Goal: Task Accomplishment & Management: Complete application form

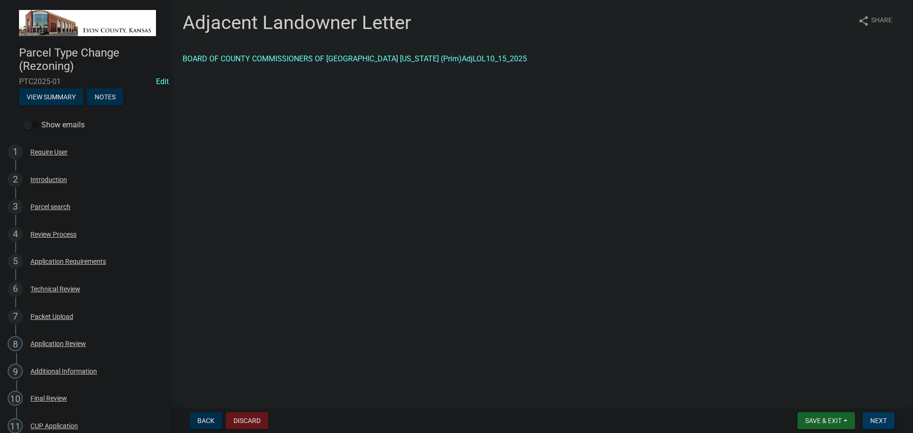
click at [879, 418] on span "Next" at bounding box center [878, 421] width 17 height 8
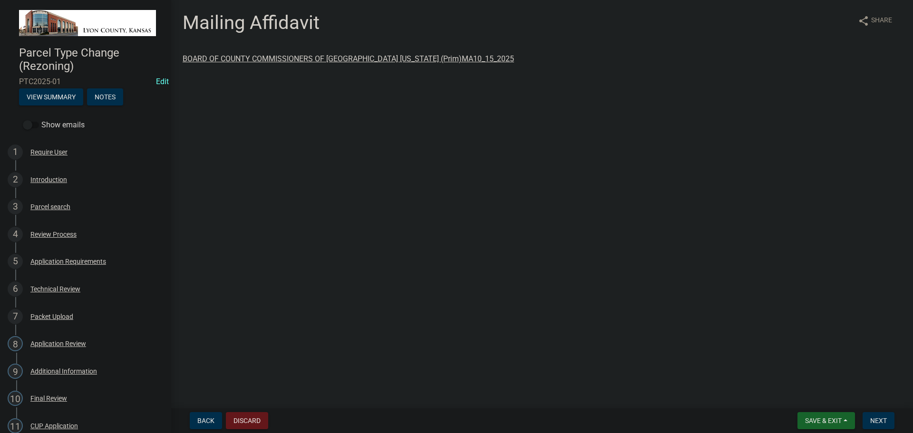
click at [271, 58] on link "BOARD OF COUNTY COMMISSIONERS OF [GEOGRAPHIC_DATA] [US_STATE] (Prim)MA10_15_2025" at bounding box center [348, 58] width 331 height 9
click at [47, 368] on div "Additional Information" at bounding box center [63, 371] width 67 height 7
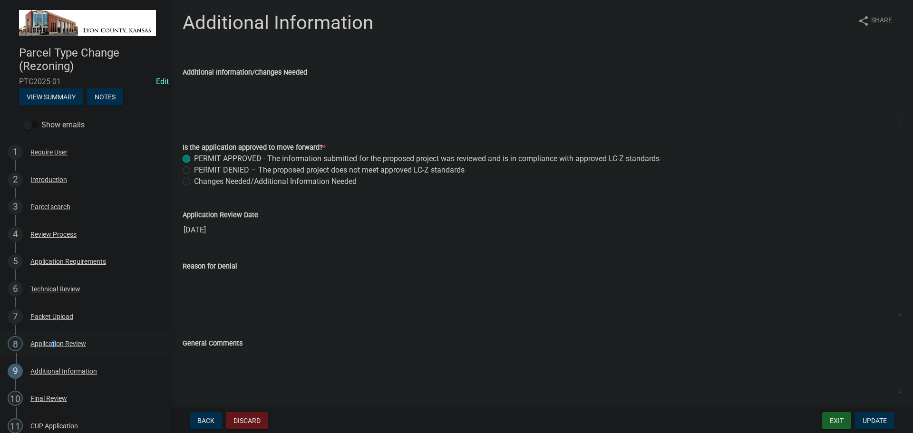
click at [50, 341] on div "Application Review" at bounding box center [58, 343] width 56 height 7
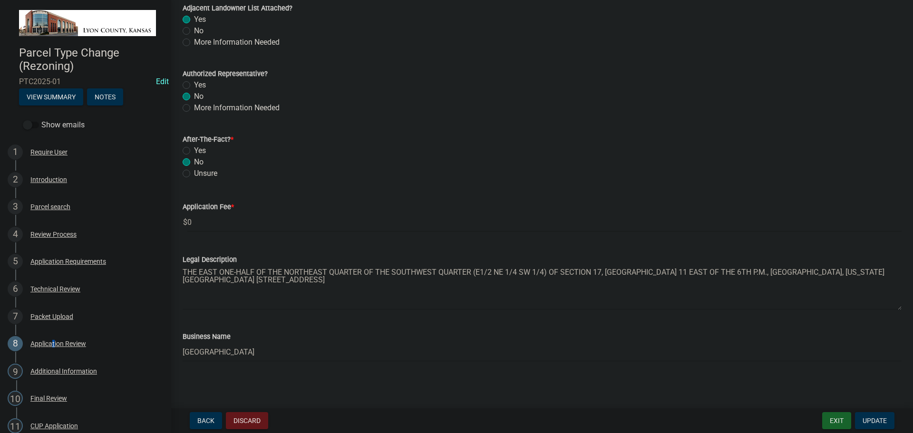
scroll to position [677, 0]
click at [39, 398] on div "Final Review" at bounding box center [48, 398] width 37 height 7
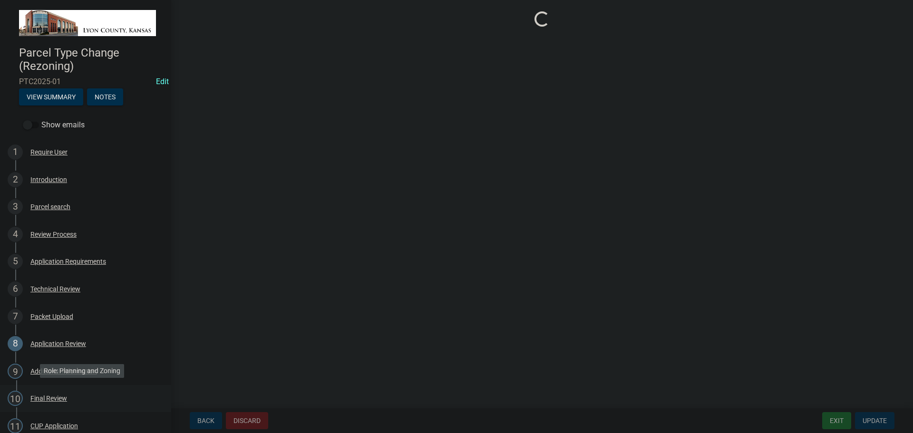
scroll to position [0, 0]
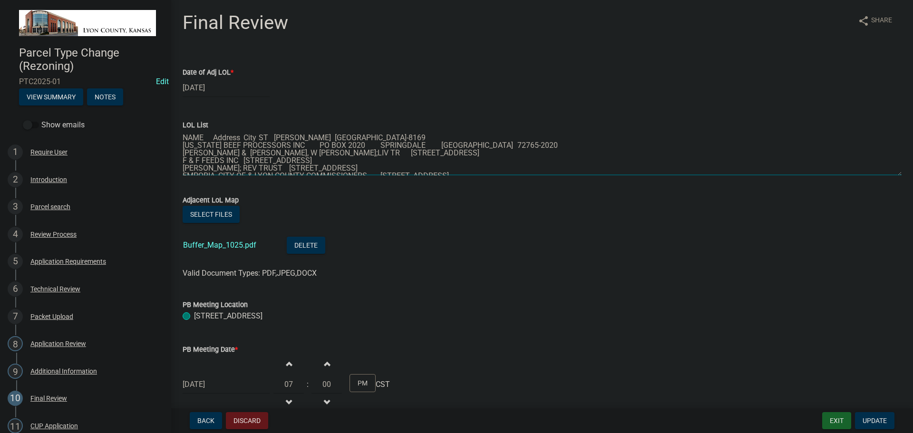
click at [212, 137] on textarea "NAME Address City ST [PERSON_NAME] [GEOGRAPHIC_DATA]-8169 [US_STATE] BEEF PROCE…" at bounding box center [542, 153] width 719 height 45
click at [334, 136] on textarea "NAME Address City ST [PERSON_NAME] [GEOGRAPHIC_DATA]-8169 [US_STATE] BEEF PROCE…" at bounding box center [542, 153] width 719 height 45
click at [438, 139] on textarea "NAME Address City ST [PERSON_NAME] [GEOGRAPHIC_DATA]-8169 [US_STATE] BEEF PROCE…" at bounding box center [542, 153] width 719 height 45
click at [484, 140] on textarea "NAME Address City ST [PERSON_NAME] [GEOGRAPHIC_DATA]-8169 [US_STATE] BEEF PROCE…" at bounding box center [542, 153] width 719 height 45
click at [242, 144] on textarea "NAME Address City ST [PERSON_NAME] [GEOGRAPHIC_DATA]-8169 [US_STATE] BEEF PROCE…" at bounding box center [542, 153] width 719 height 45
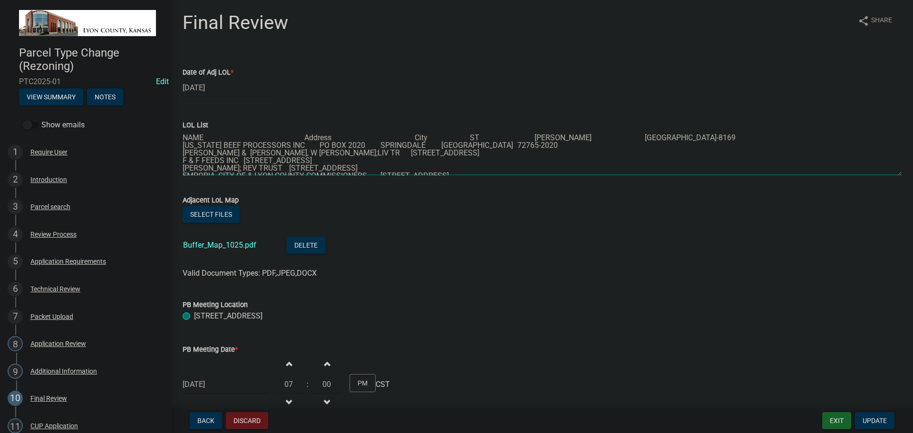
click at [349, 143] on textarea "NAME Address City ST [PERSON_NAME] [GEOGRAPHIC_DATA]-8169 [US_STATE] BEEF PROCE…" at bounding box center [542, 153] width 719 height 45
click at [440, 145] on textarea "NAME Address City ST [PERSON_NAME] [GEOGRAPHIC_DATA]-8169 [US_STATE] BEEF PROCE…" at bounding box center [542, 153] width 719 height 45
click at [483, 144] on textarea "NAME Address City ST [PERSON_NAME] [GEOGRAPHIC_DATA]-8169 [US_STATE] BEEF PROCE…" at bounding box center [542, 153] width 719 height 45
click at [288, 150] on textarea "NAME Address City ST [PERSON_NAME] [GEOGRAPHIC_DATA]-8169 [US_STATE] BEEF PROCE…" at bounding box center [542, 153] width 719 height 45
click at [349, 153] on textarea "NAME Address City ST [PERSON_NAME] [GEOGRAPHIC_DATA]-8169 [US_STATE] BEEF PROCE…" at bounding box center [542, 153] width 719 height 45
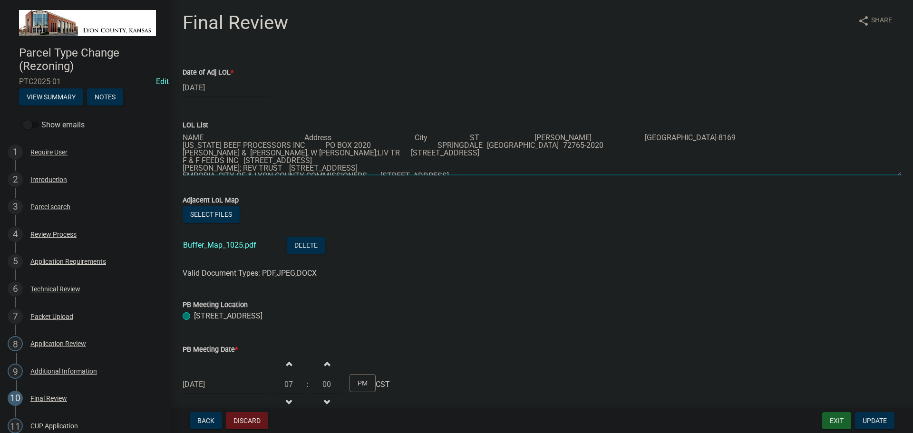
click at [453, 152] on textarea "NAME Address City ST [PERSON_NAME] [GEOGRAPHIC_DATA]-8169 [US_STATE] BEEF PROCE…" at bounding box center [542, 153] width 719 height 45
click at [483, 151] on textarea "NAME Address City ST [PERSON_NAME] [GEOGRAPHIC_DATA]-8169 [US_STATE] BEEF PROCE…" at bounding box center [542, 153] width 719 height 45
click at [303, 137] on textarea "NAME Address City ST [PERSON_NAME] [GEOGRAPHIC_DATA]-8169 [US_STATE] BEEF PROCE…" at bounding box center [542, 153] width 719 height 45
click at [294, 143] on textarea "NAME Address City ST [PERSON_NAME] [GEOGRAPHIC_DATA]-8169 [US_STATE] BEEF PROCE…" at bounding box center [542, 153] width 719 height 45
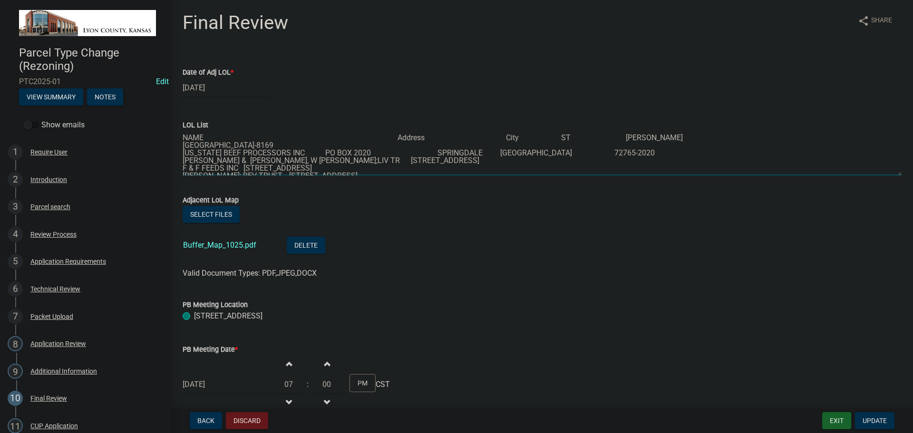
click at [292, 152] on textarea "NAME Address City ST [PERSON_NAME] [GEOGRAPHIC_DATA]-8169 [US_STATE] BEEF PROCE…" at bounding box center [542, 153] width 719 height 45
click at [393, 159] on textarea "NAME Address City ST [PERSON_NAME] [GEOGRAPHIC_DATA]-8169 [US_STATE] BEEF PROCE…" at bounding box center [542, 153] width 719 height 45
click at [483, 159] on textarea "NAME Address City ST [PERSON_NAME] [GEOGRAPHIC_DATA]-8169 [US_STATE] BEEF PROCE…" at bounding box center [542, 153] width 719 height 45
click at [559, 158] on textarea "NAME Address City ST [PERSON_NAME] [GEOGRAPHIC_DATA]-8169 [US_STATE] BEEF PROCE…" at bounding box center [542, 153] width 719 height 45
click at [545, 158] on textarea "NAME Address City ST [PERSON_NAME] [GEOGRAPHIC_DATA]-8169 [US_STATE] BEEF PROCE…" at bounding box center [542, 153] width 719 height 45
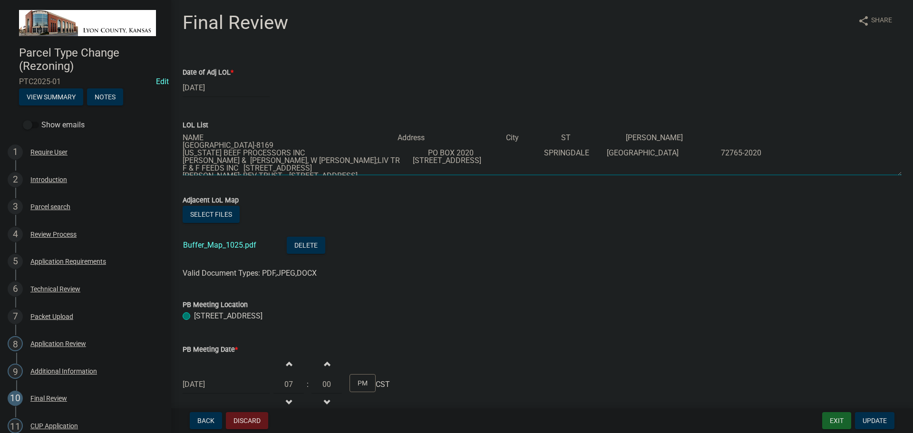
click at [592, 160] on textarea "NAME Address City ST [PERSON_NAME] [GEOGRAPHIC_DATA]-8169 [US_STATE] BEEF PROCE…" at bounding box center [542, 153] width 719 height 45
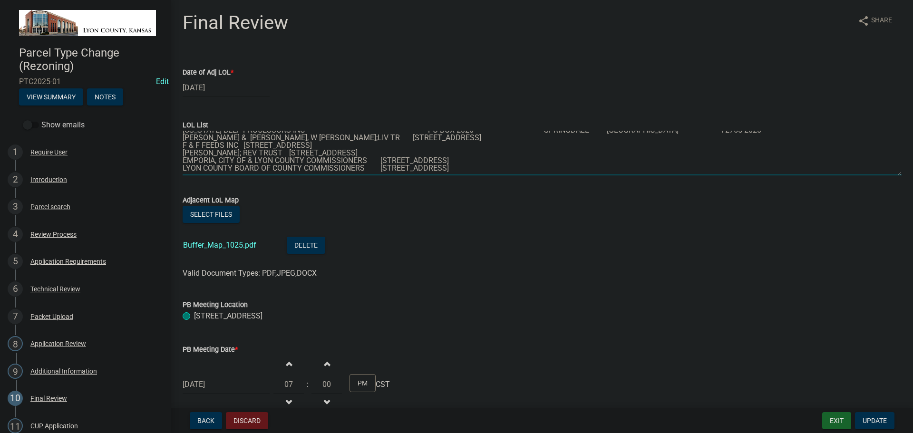
click at [243, 135] on textarea "NAME Address City ST [PERSON_NAME] [GEOGRAPHIC_DATA]-8169 [US_STATE] BEEF PROCE…" at bounding box center [542, 153] width 719 height 45
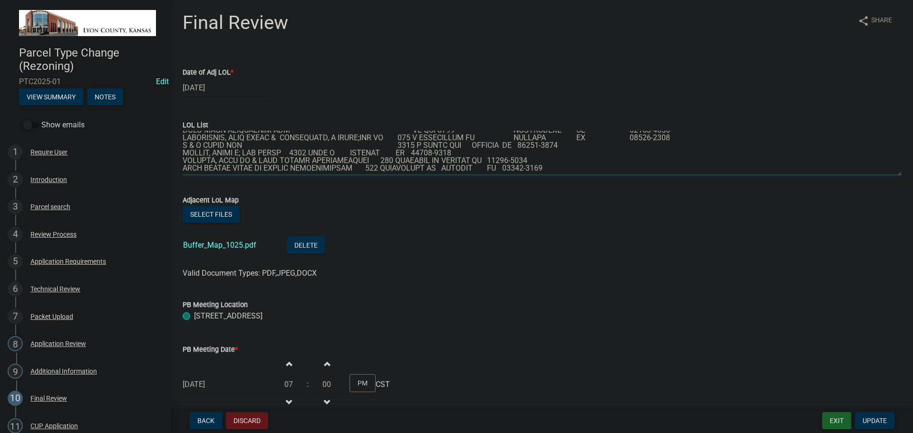
click at [468, 136] on textarea "LOL List" at bounding box center [542, 153] width 719 height 45
click at [545, 137] on textarea "LOL List" at bounding box center [542, 153] width 719 height 45
click at [591, 137] on textarea "LOL List" at bounding box center [542, 153] width 719 height 45
click at [287, 143] on textarea "LOL List" at bounding box center [542, 153] width 719 height 45
click at [454, 144] on textarea "LOL List" at bounding box center [542, 153] width 719 height 45
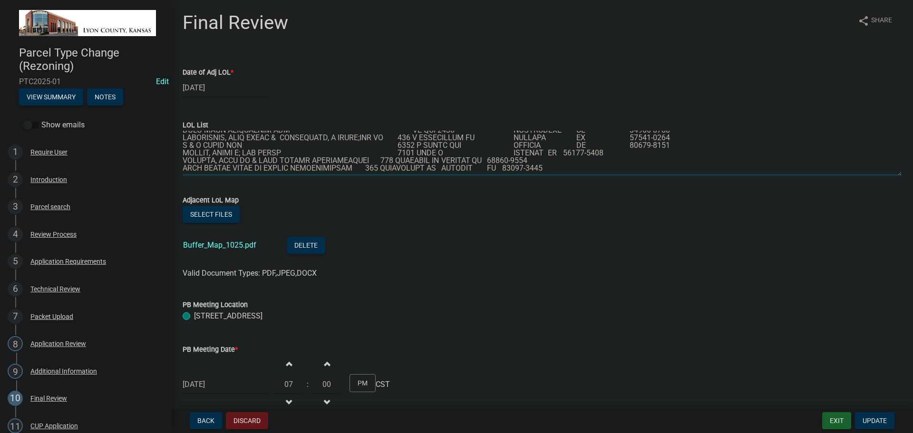
click at [545, 141] on textarea "LOL List" at bounding box center [542, 153] width 719 height 45
click at [589, 145] on textarea "LOL List" at bounding box center [542, 153] width 719 height 45
click at [378, 153] on textarea "LOL List" at bounding box center [542, 153] width 719 height 45
click at [469, 151] on textarea "LOL List" at bounding box center [542, 153] width 719 height 45
click at [544, 149] on textarea "LOL List" at bounding box center [542, 153] width 719 height 45
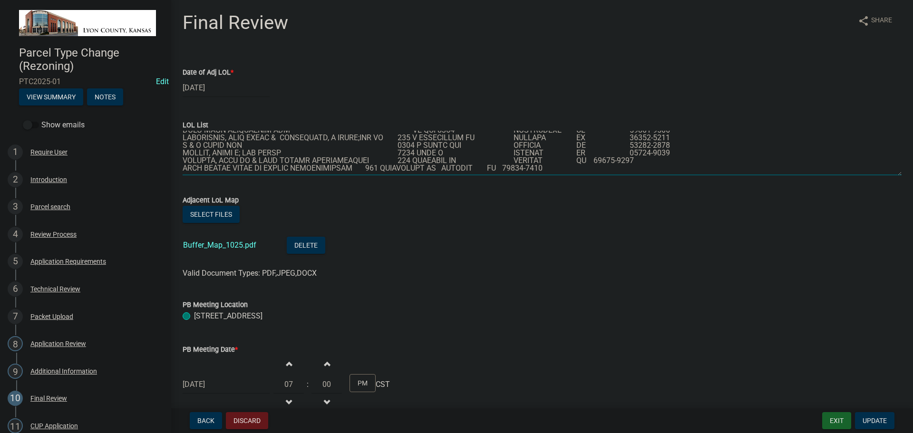
click at [590, 152] on textarea "LOL List" at bounding box center [542, 153] width 719 height 45
click at [379, 160] on textarea "LOL List" at bounding box center [542, 153] width 719 height 45
click at [484, 160] on textarea "LOL List" at bounding box center [542, 153] width 719 height 45
click at [543, 159] on textarea "LOL List" at bounding box center [542, 153] width 719 height 45
click at [589, 161] on textarea "LOL List" at bounding box center [542, 153] width 719 height 45
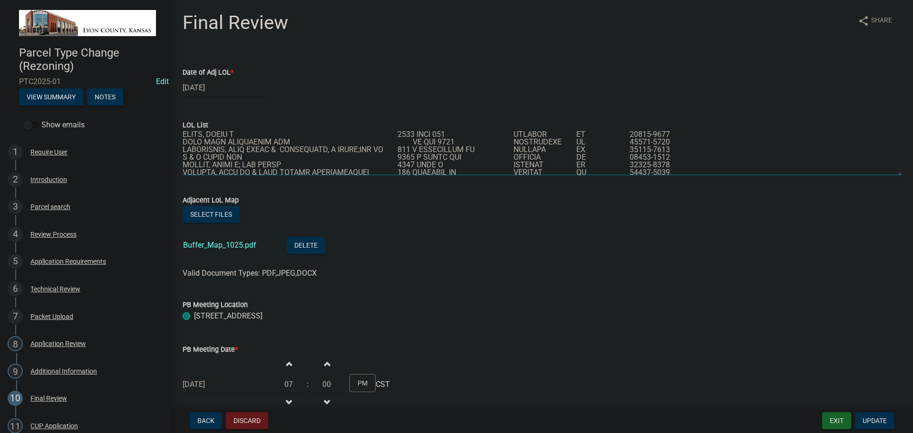
scroll to position [0, 0]
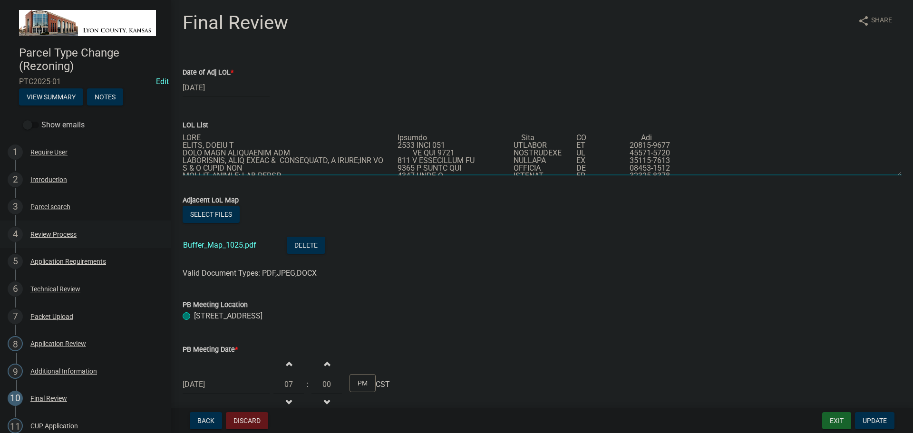
type textarea "NAME Address City ST [PERSON_NAME] [STREET_ADDRESS] [US_STATE] BEEF PROCESSORS …"
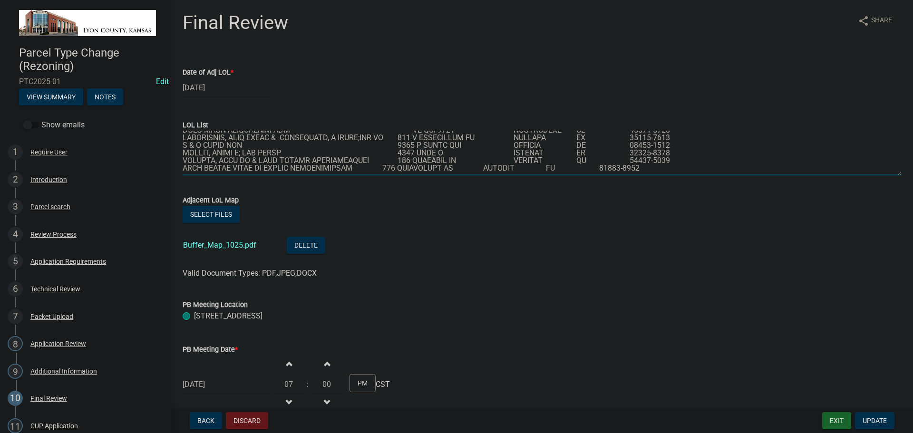
scroll to position [48, 0]
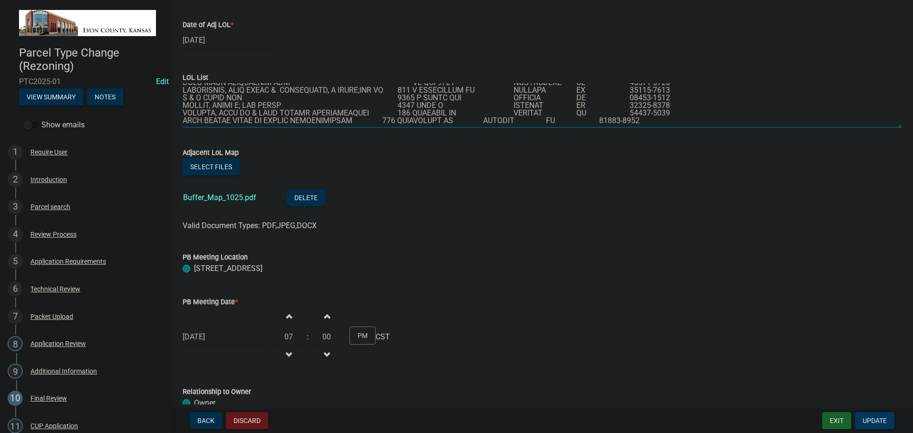
click at [869, 418] on span "Update" at bounding box center [874, 421] width 24 height 8
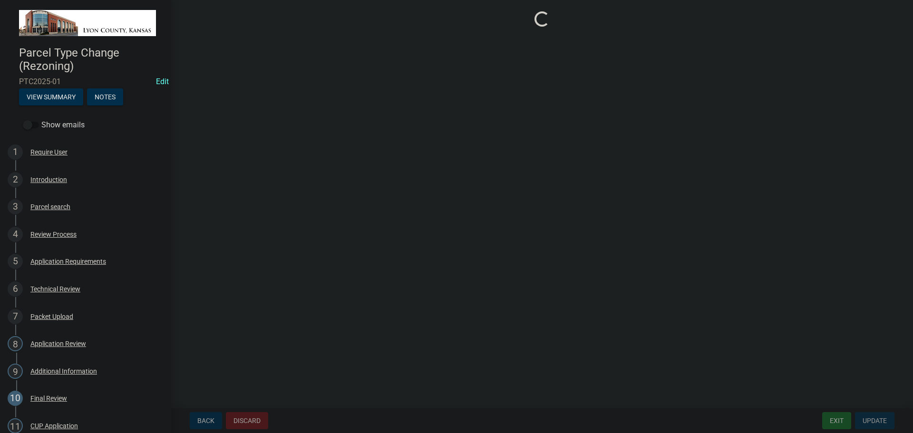
scroll to position [0, 0]
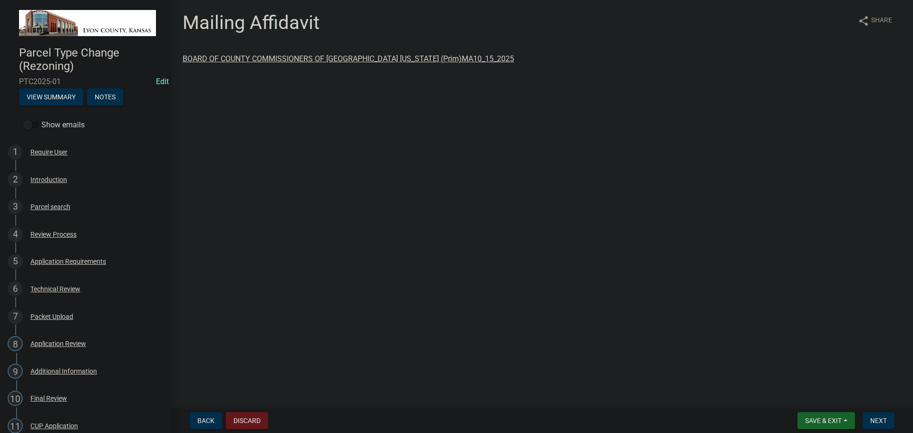
click at [280, 60] on link "BOARD OF COUNTY COMMISSIONERS OF [GEOGRAPHIC_DATA] [US_STATE] (Prim)MA10_15_2025" at bounding box center [348, 58] width 331 height 9
click at [818, 418] on span "Save & Exit" at bounding box center [823, 421] width 37 height 8
click at [808, 398] on button "Save & Exit" at bounding box center [817, 396] width 76 height 23
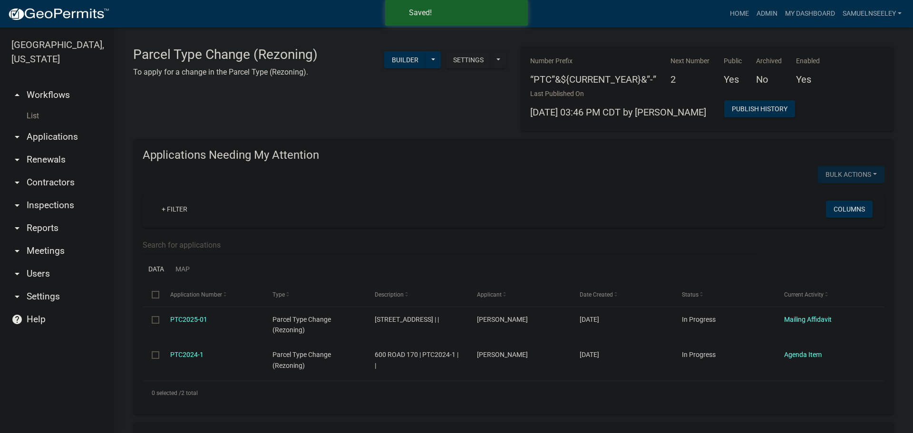
click at [34, 106] on link "List" at bounding box center [57, 115] width 114 height 19
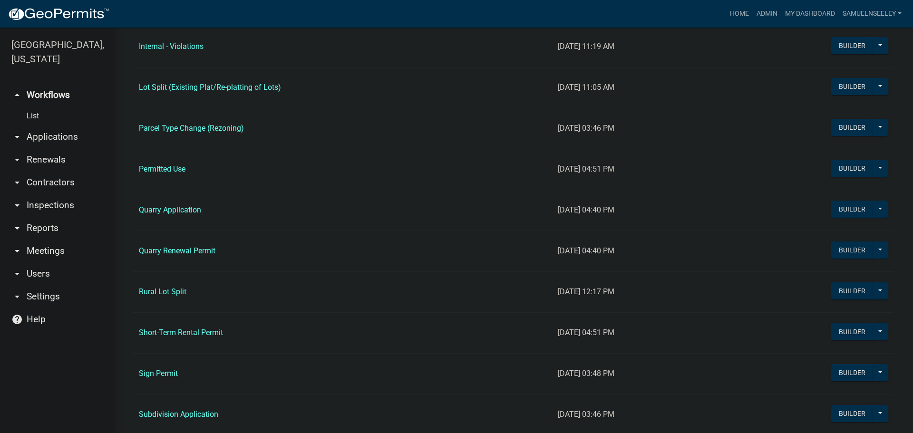
scroll to position [808, 0]
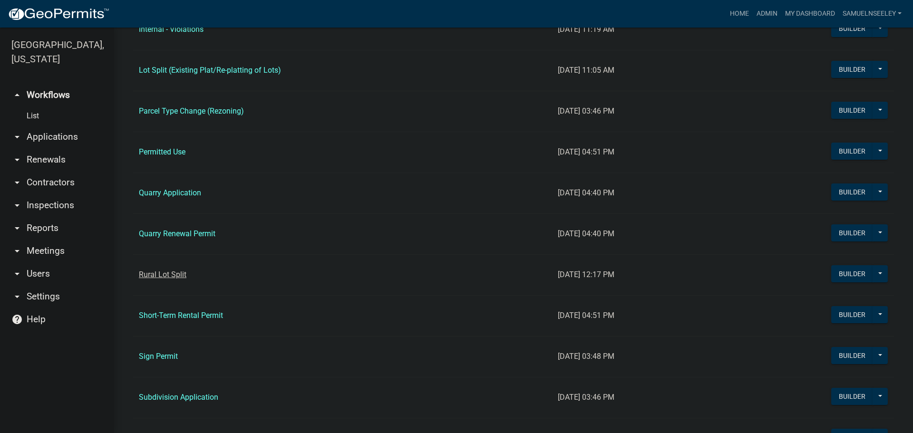
click at [170, 273] on link "Rural Lot Split" at bounding box center [163, 274] width 48 height 9
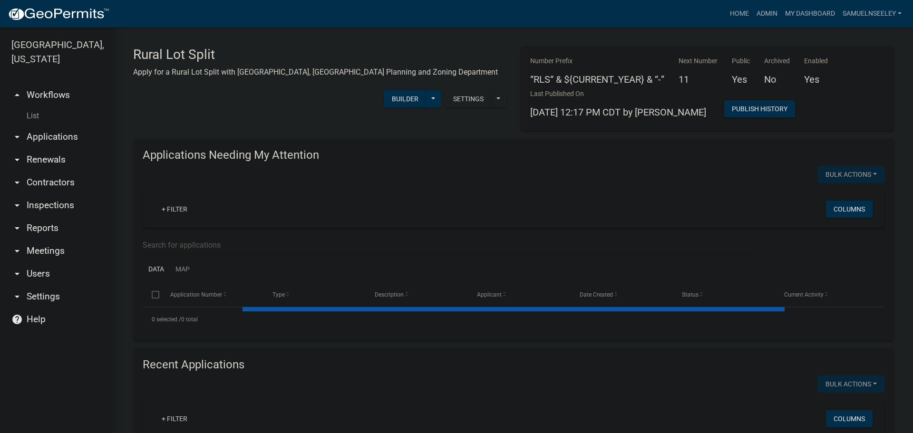
select select "3: 100"
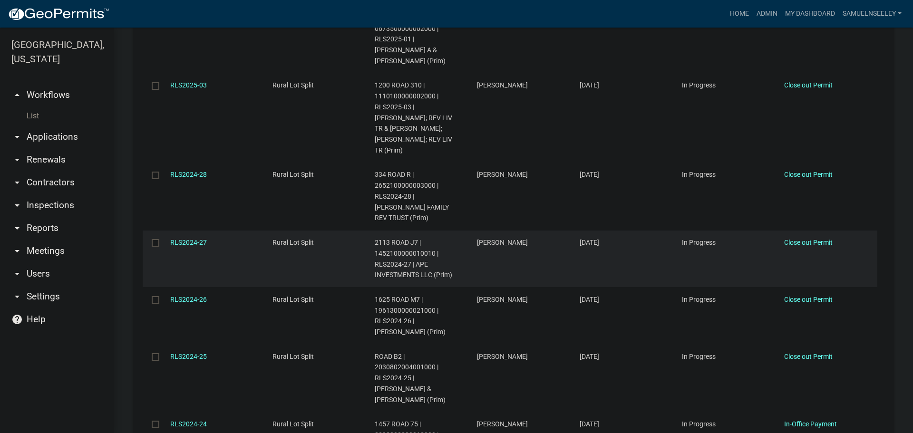
scroll to position [1806, 0]
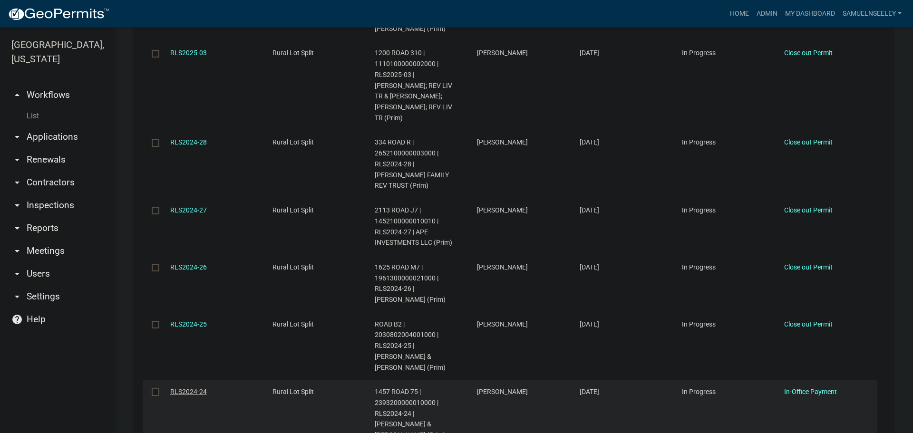
click at [185, 388] on link "RLS2024-24" at bounding box center [188, 392] width 37 height 8
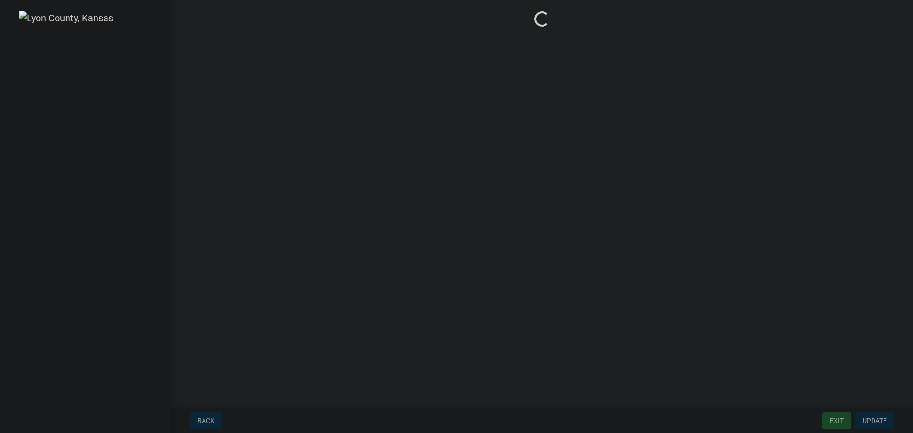
select select "3: 3"
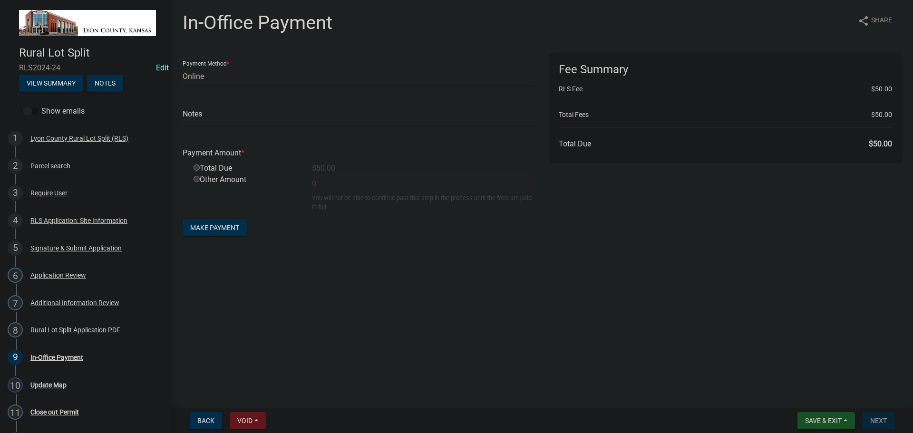
click at [817, 422] on span "Save & Exit" at bounding box center [823, 421] width 37 height 8
click at [809, 396] on button "Save & Exit" at bounding box center [817, 396] width 76 height 23
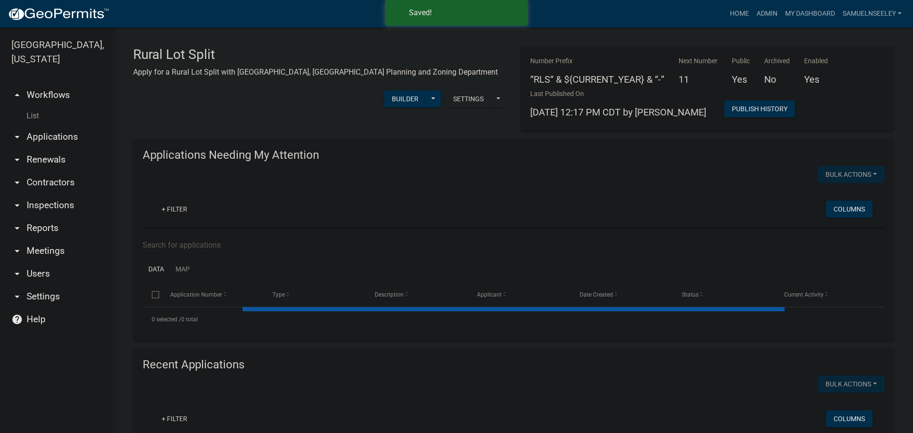
select select "3: 100"
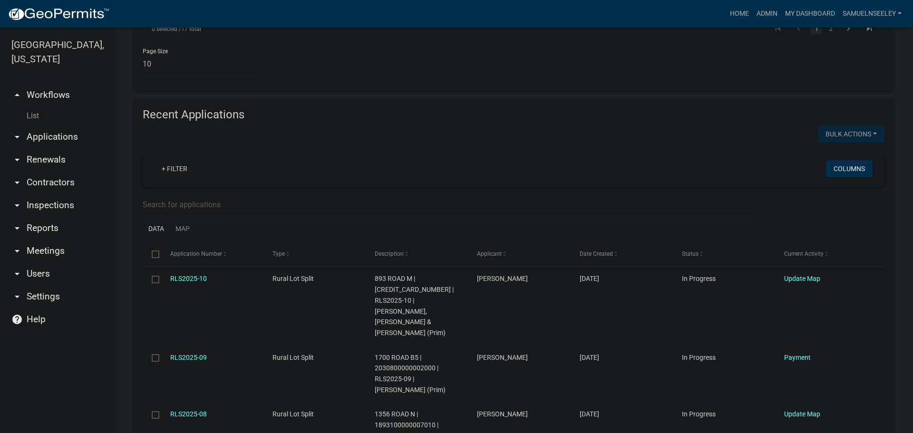
scroll to position [998, 0]
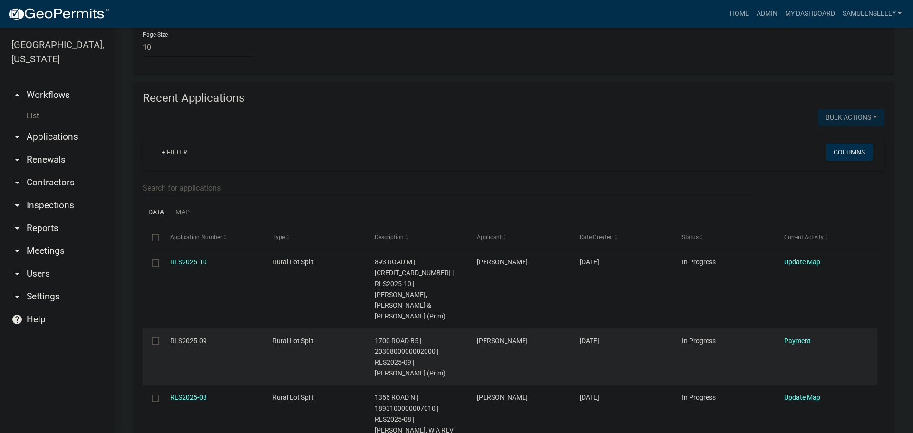
click at [191, 337] on link "RLS2025-09" at bounding box center [188, 341] width 37 height 8
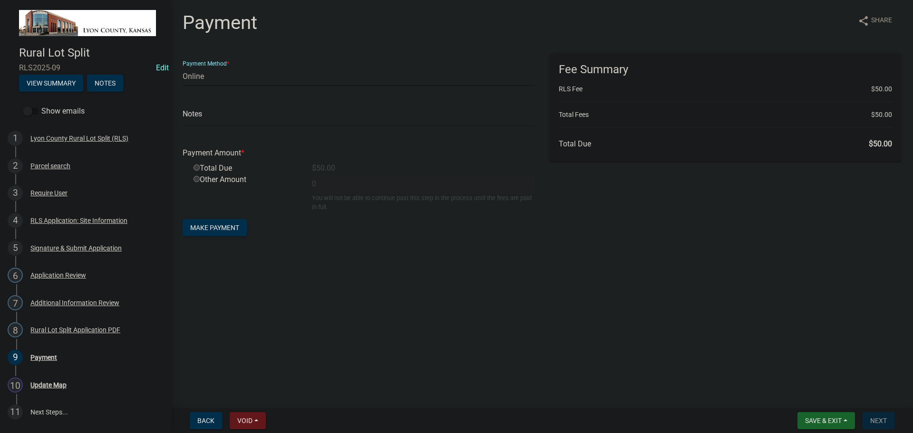
click at [205, 78] on select "Credit Card POS Check Cash Online" at bounding box center [359, 76] width 352 height 19
select select "1: 0"
click at [183, 67] on select "Credit Card POS Check Cash Online" at bounding box center [359, 76] width 352 height 19
click at [206, 128] on form "Payment Method * Credit Card POS Check Cash Online Check # Payment Amount * Tot…" at bounding box center [359, 145] width 352 height 185
click at [213, 118] on input "text" at bounding box center [359, 116] width 352 height 19
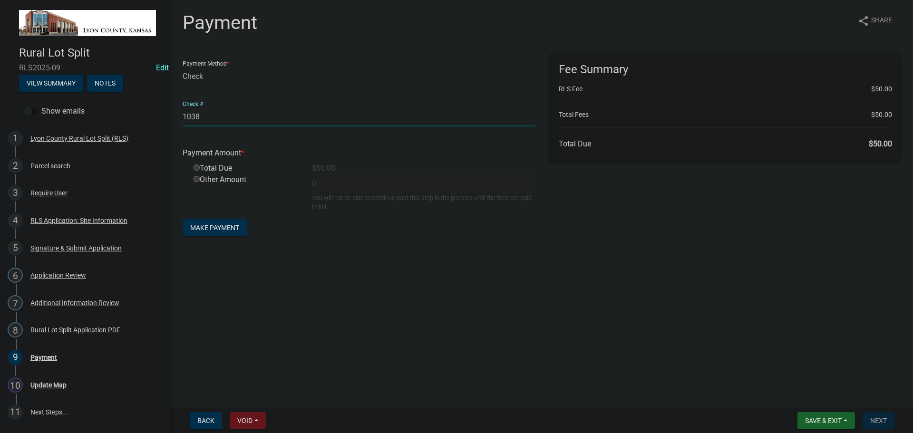
type input "1038"
click at [195, 167] on input "radio" at bounding box center [196, 167] width 6 height 6
radio input "true"
type input "50"
click at [225, 228] on span "Make Payment" at bounding box center [214, 228] width 49 height 8
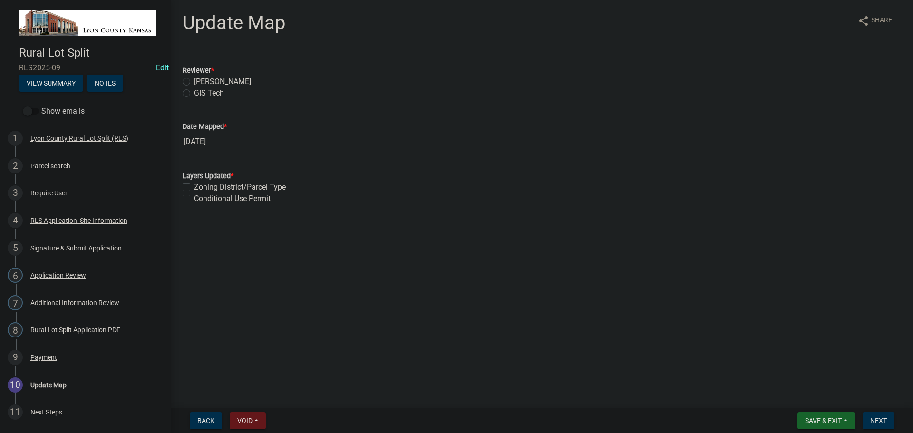
click at [194, 81] on label "[PERSON_NAME]" at bounding box center [222, 81] width 57 height 11
click at [194, 81] on input "[PERSON_NAME]" at bounding box center [197, 79] width 6 height 6
radio input "true"
click at [194, 82] on label "[PERSON_NAME]" at bounding box center [222, 81] width 57 height 11
click at [194, 82] on input "[PERSON_NAME]" at bounding box center [197, 79] width 6 height 6
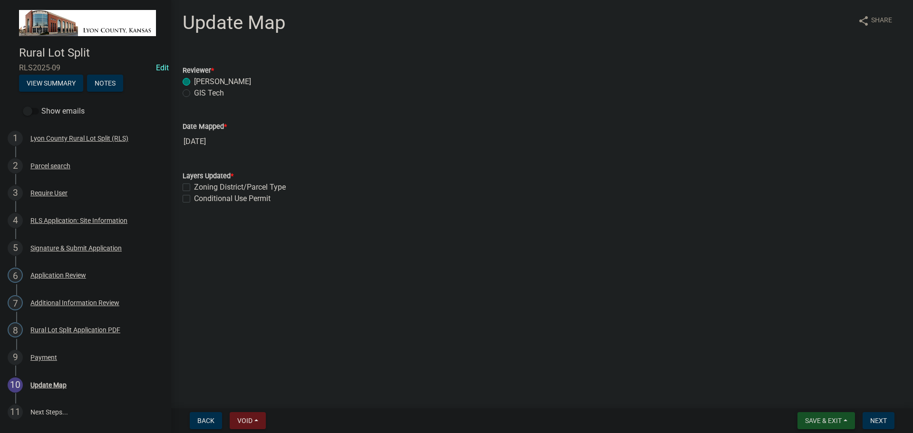
click at [826, 419] on span "Save & Exit" at bounding box center [823, 421] width 37 height 8
click at [826, 415] on button "Save & Exit" at bounding box center [826, 420] width 58 height 17
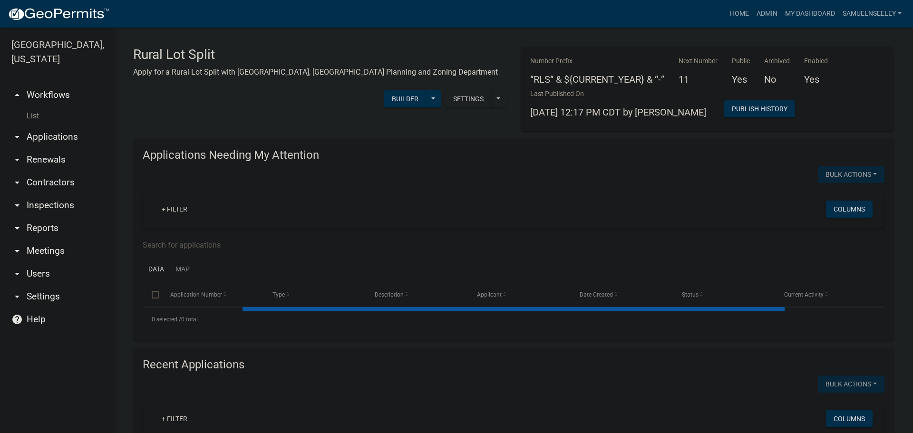
select select "3: 100"
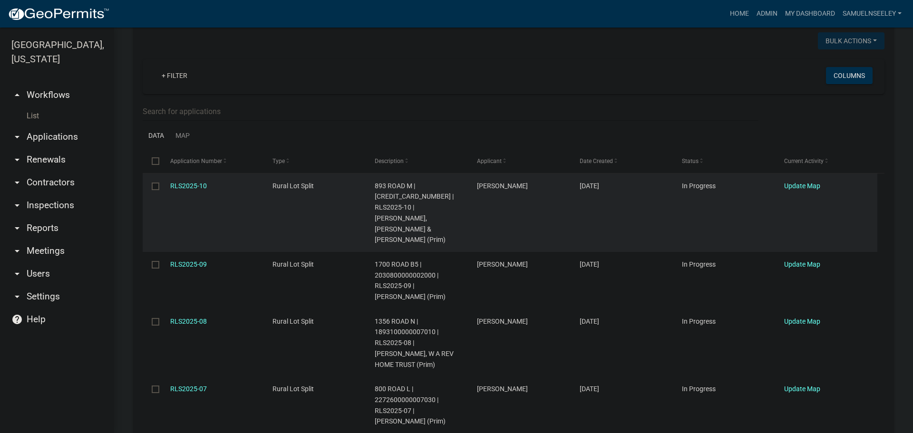
scroll to position [143, 0]
